Goal: Navigation & Orientation: Find specific page/section

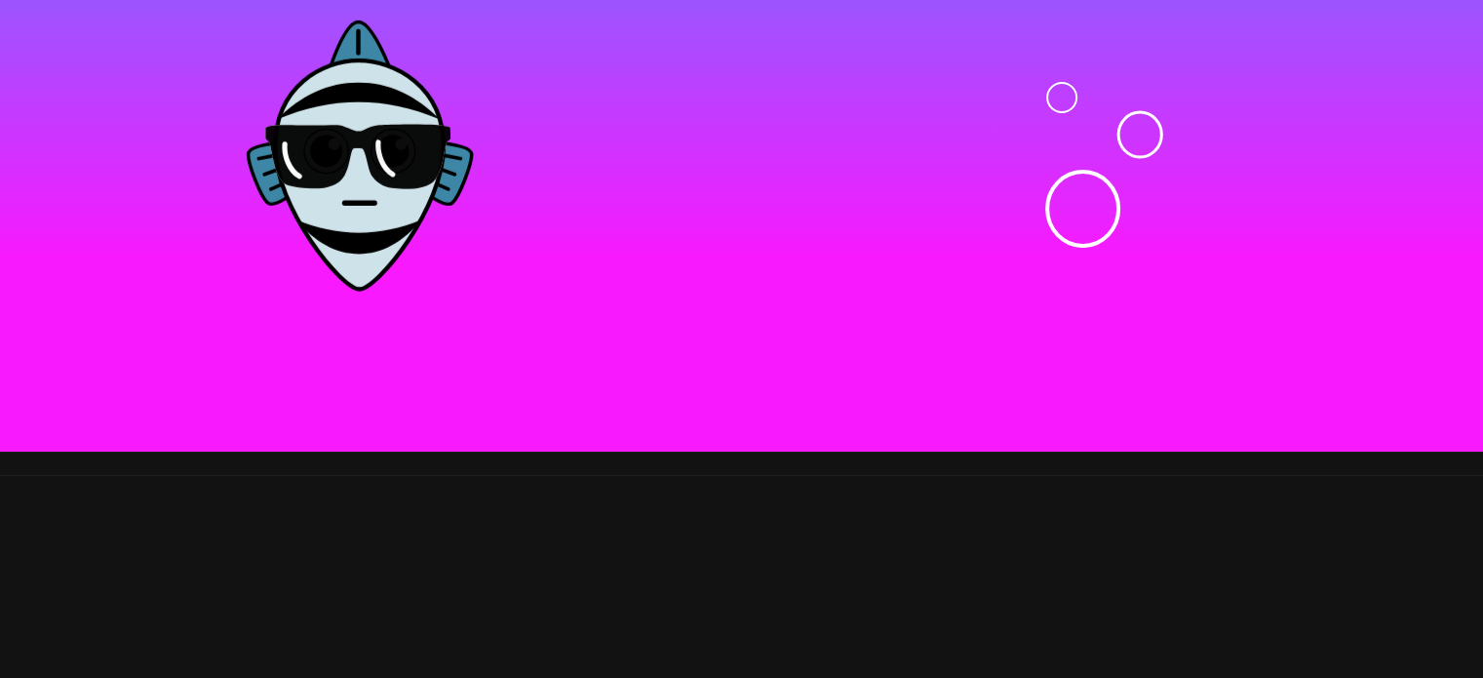
scroll to position [6663, 0]
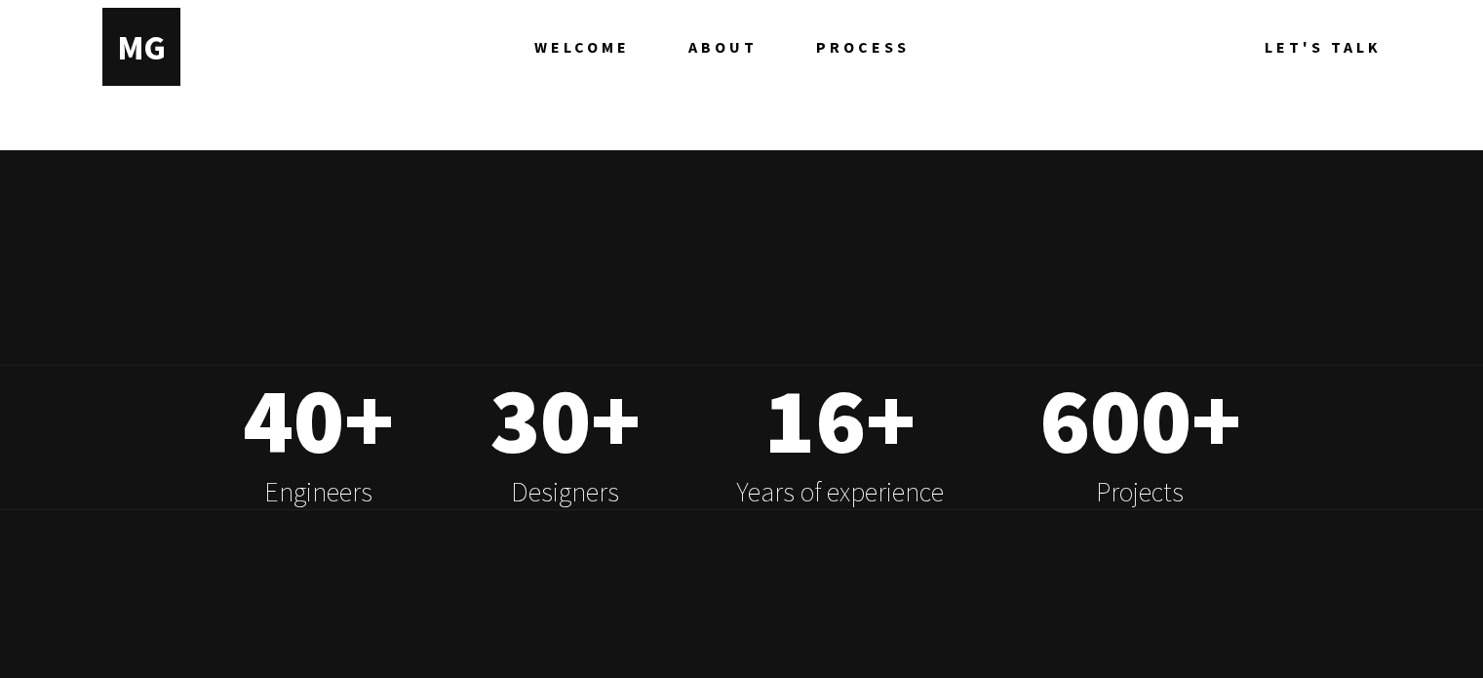
scroll to position [0, 0]
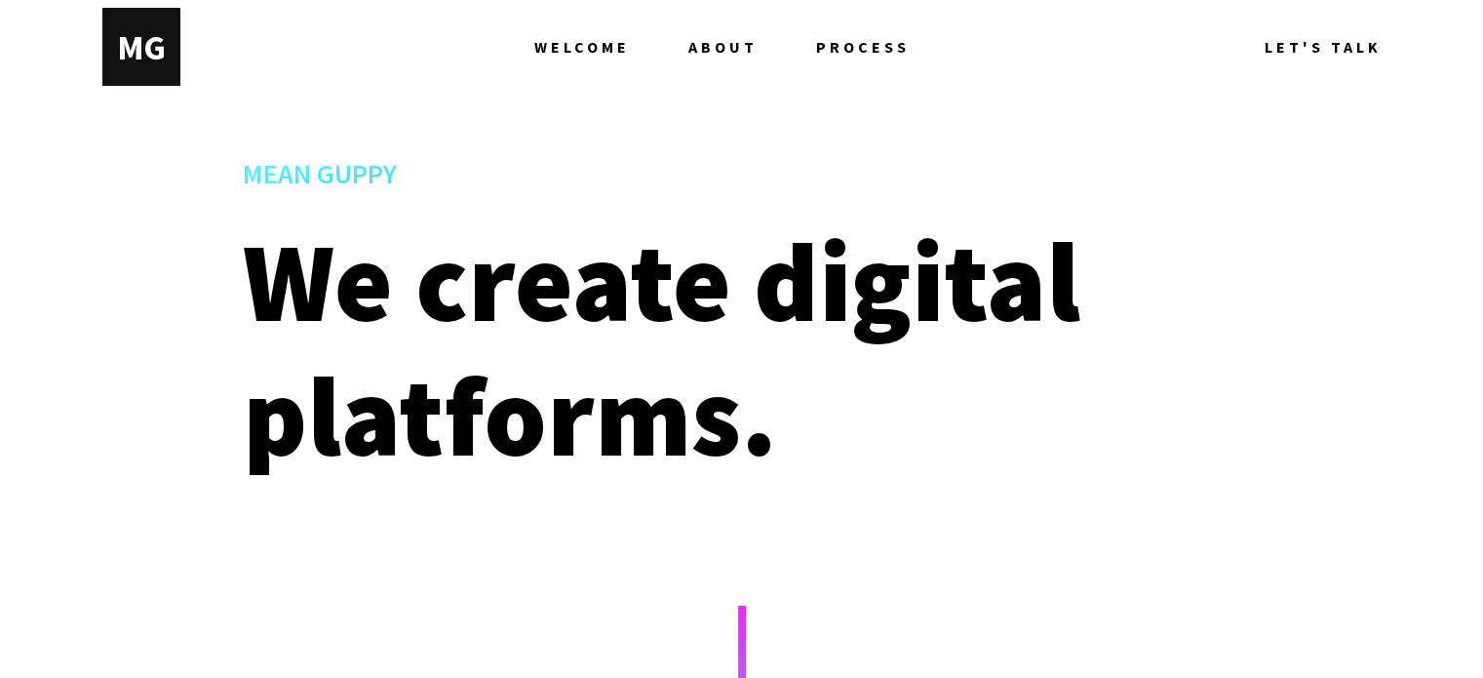
click at [737, 58] on span "ABOUT" at bounding box center [722, 47] width 69 height 78
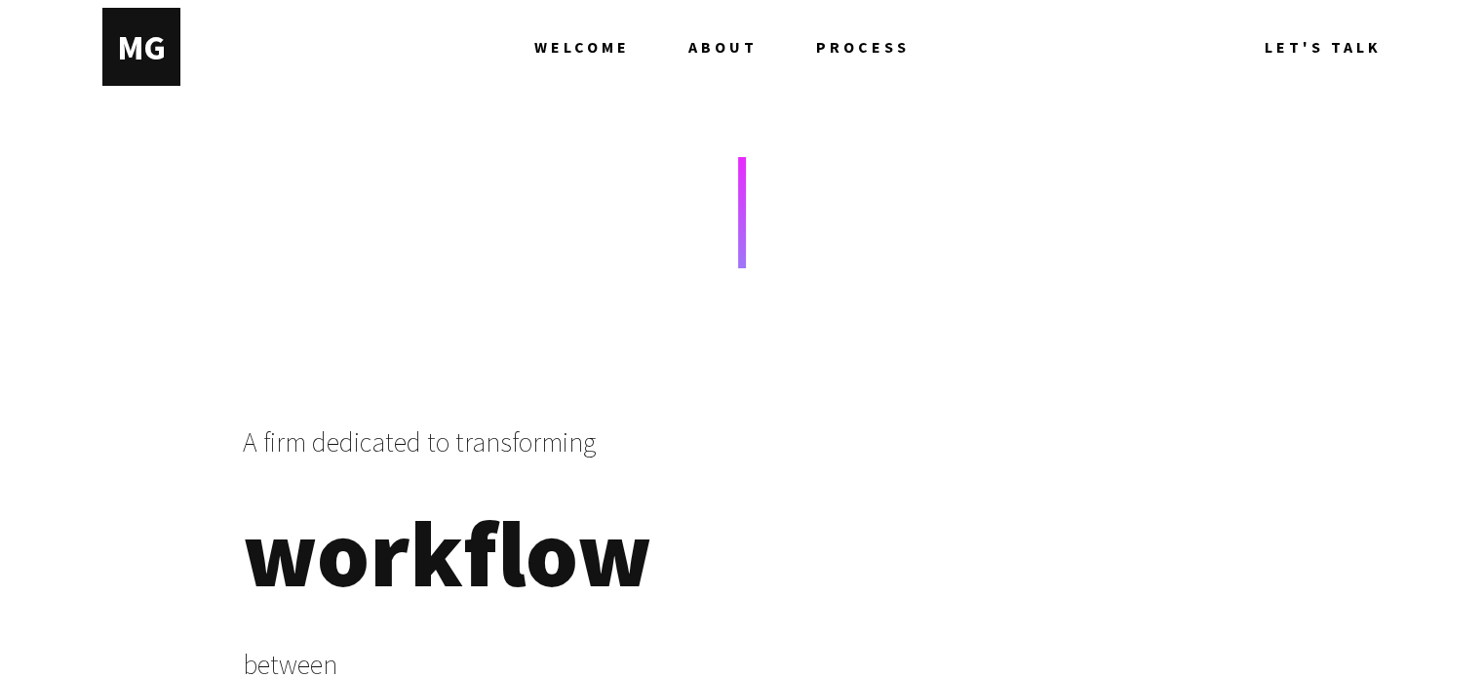
scroll to position [391, 0]
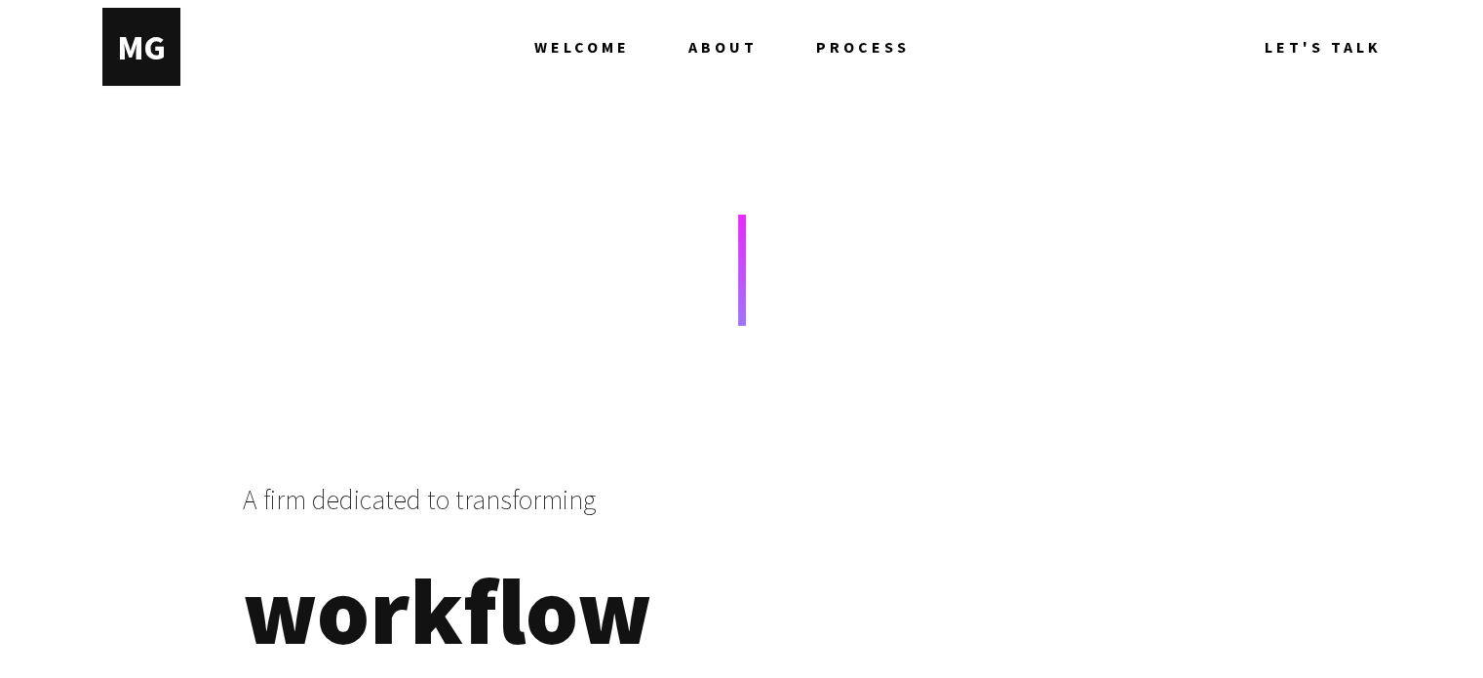
click at [599, 50] on span "WELCOME" at bounding box center [582, 47] width 96 height 78
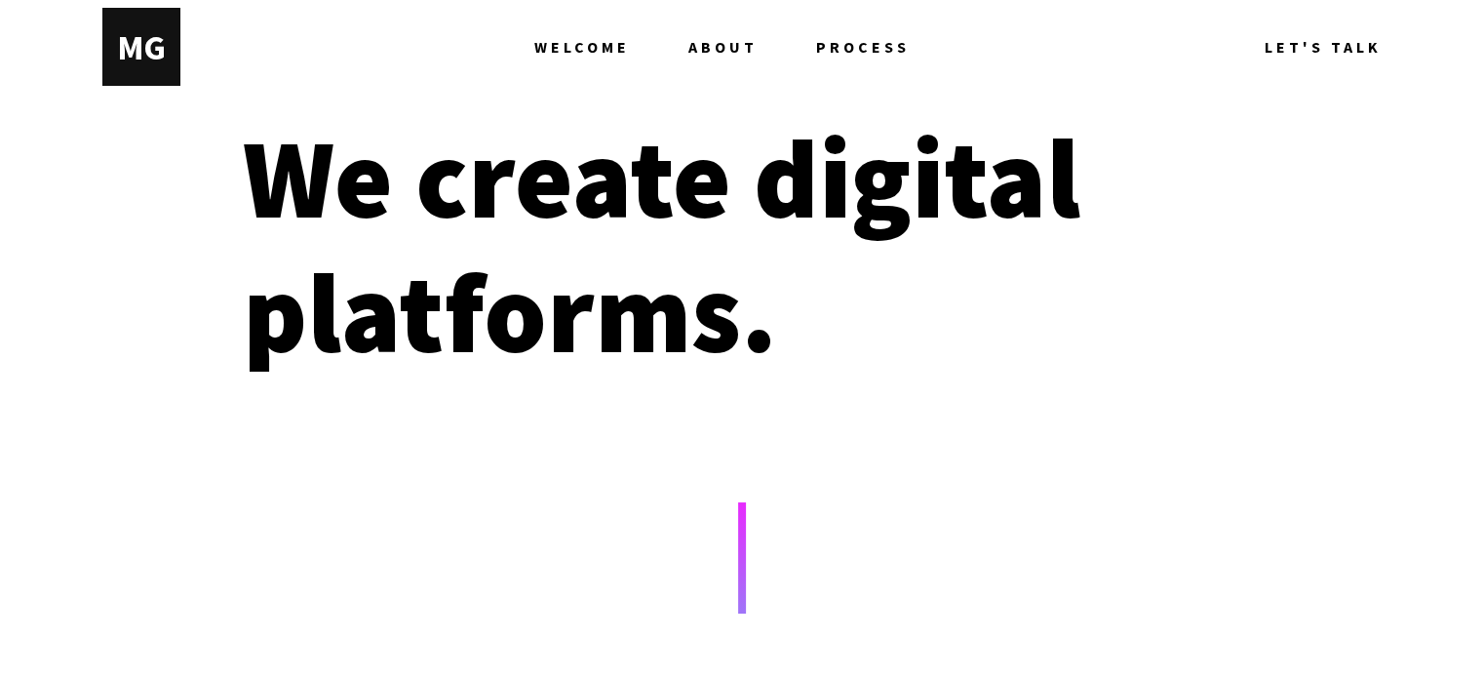
scroll to position [94, 0]
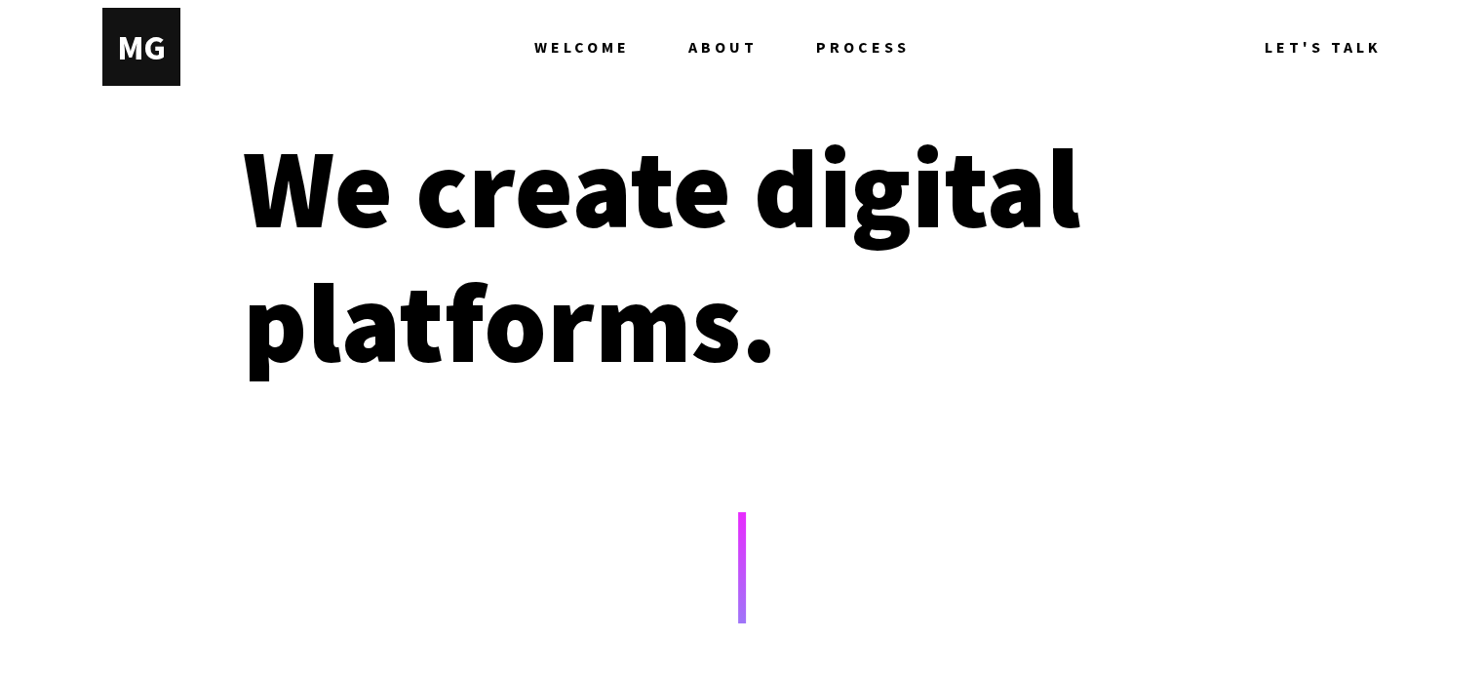
click at [812, 47] on link "ABOUT" at bounding box center [752, 47] width 128 height 78
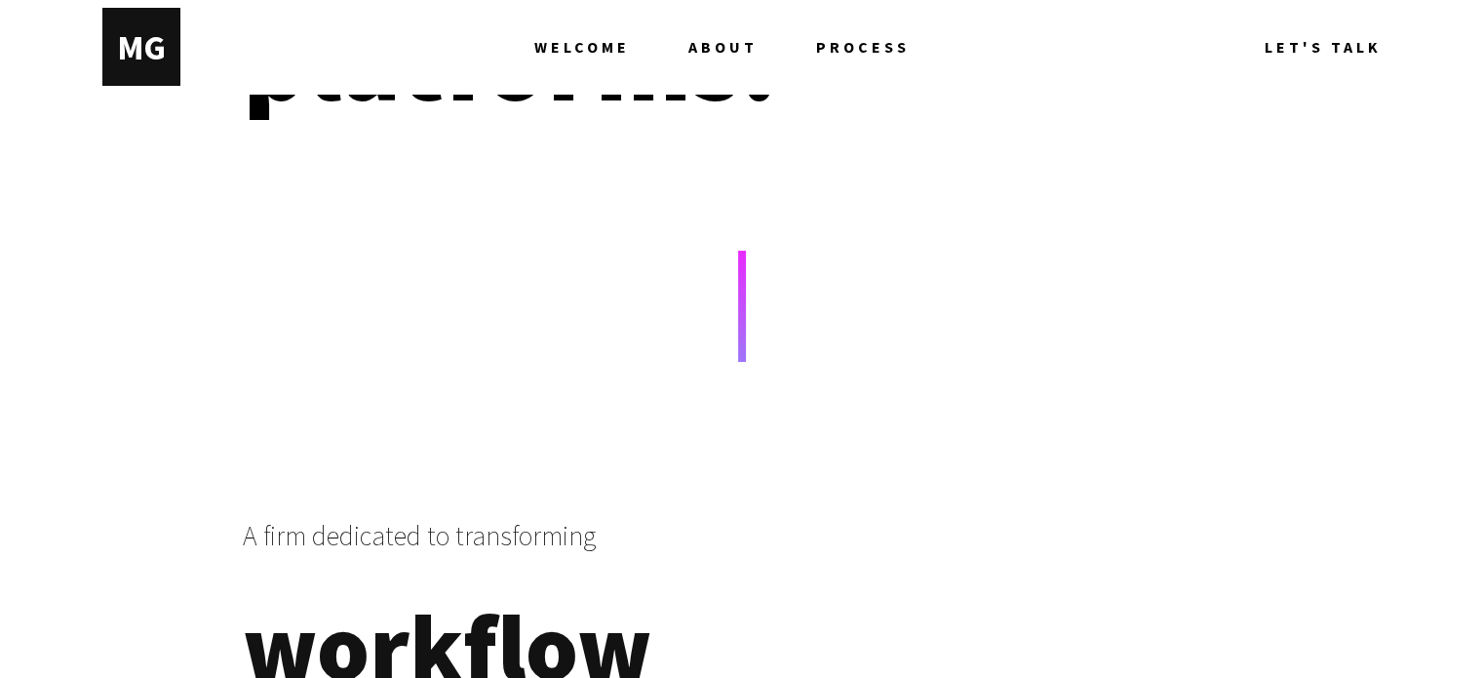
scroll to position [229, 0]
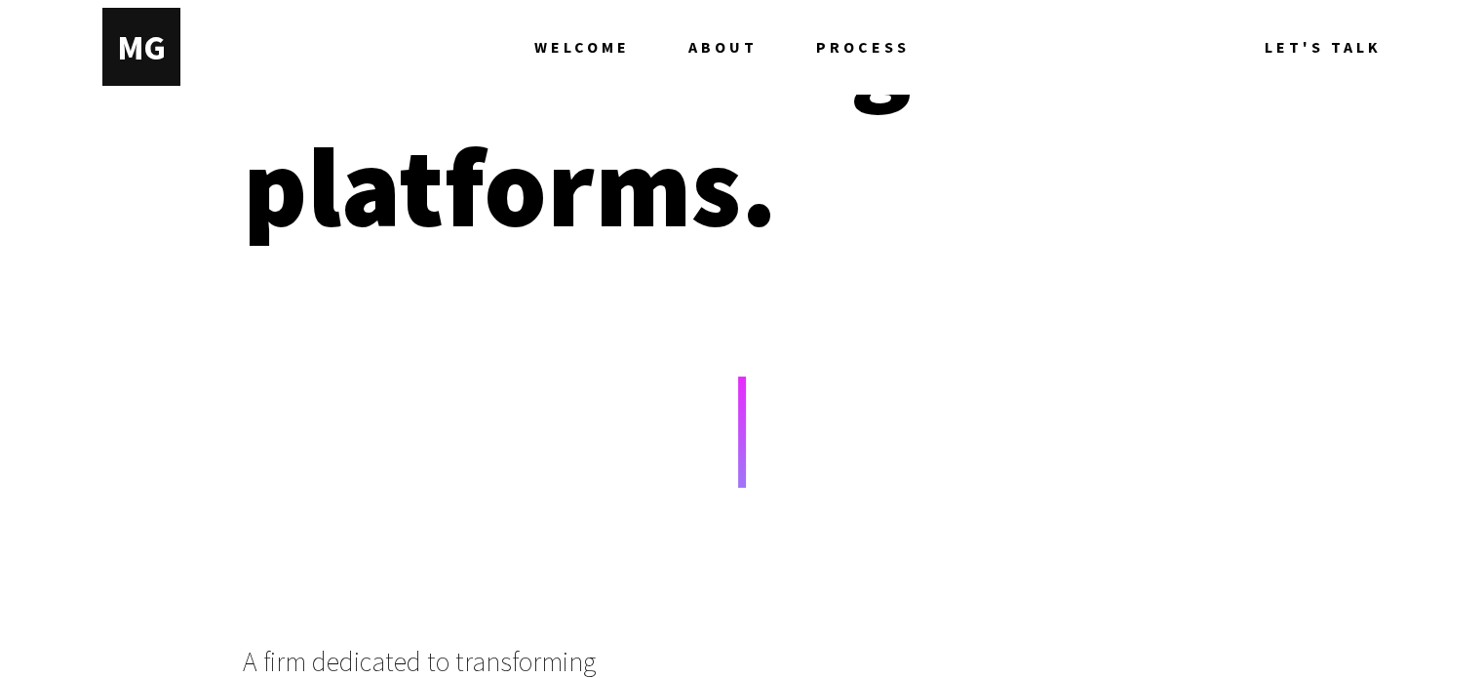
click at [1301, 46] on span "LET'S TALK" at bounding box center [1323, 47] width 117 height 78
